Goal: Use online tool/utility: Utilize a website feature to perform a specific function

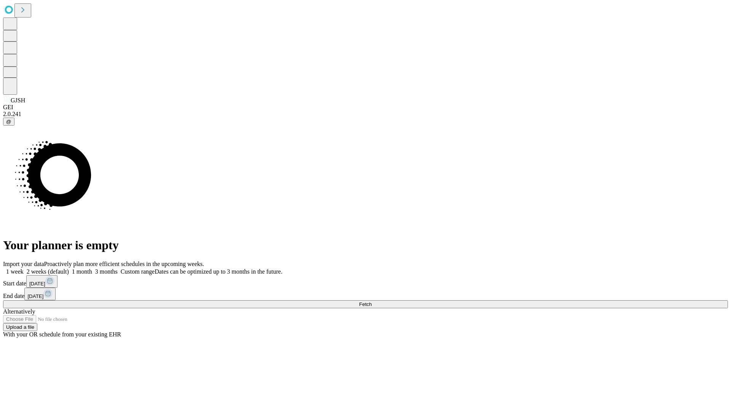
click at [372, 302] on span "Fetch" at bounding box center [365, 305] width 13 height 6
